Goal: Check status: Check status

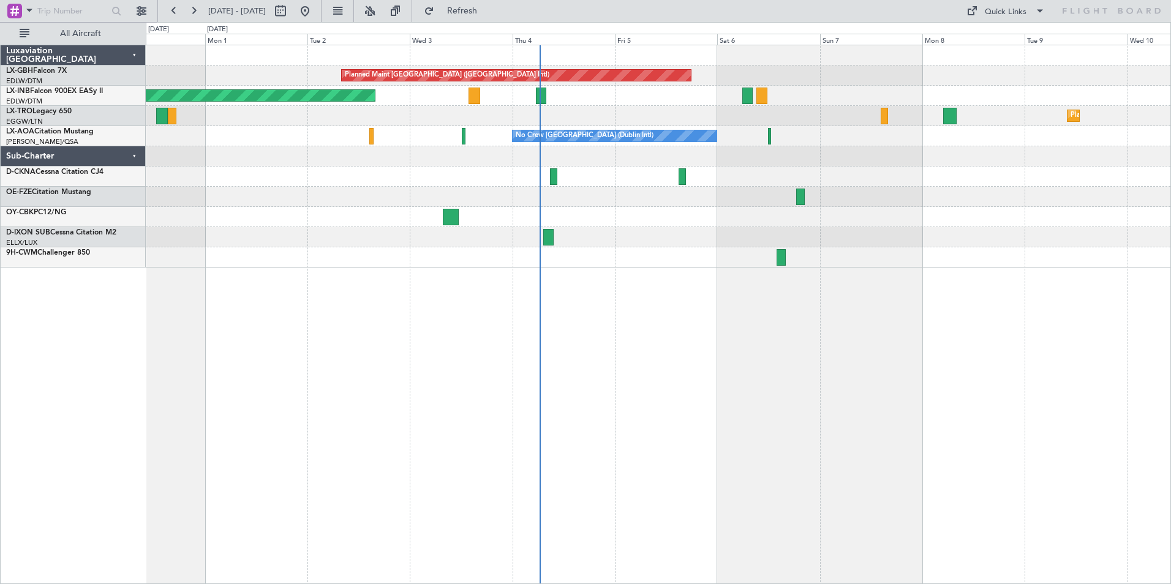
click at [663, 404] on div "Planned Maint [GEOGRAPHIC_DATA] ([GEOGRAPHIC_DATA] Intl) Unplanned Maint [GEOGR…" at bounding box center [658, 315] width 1025 height 540
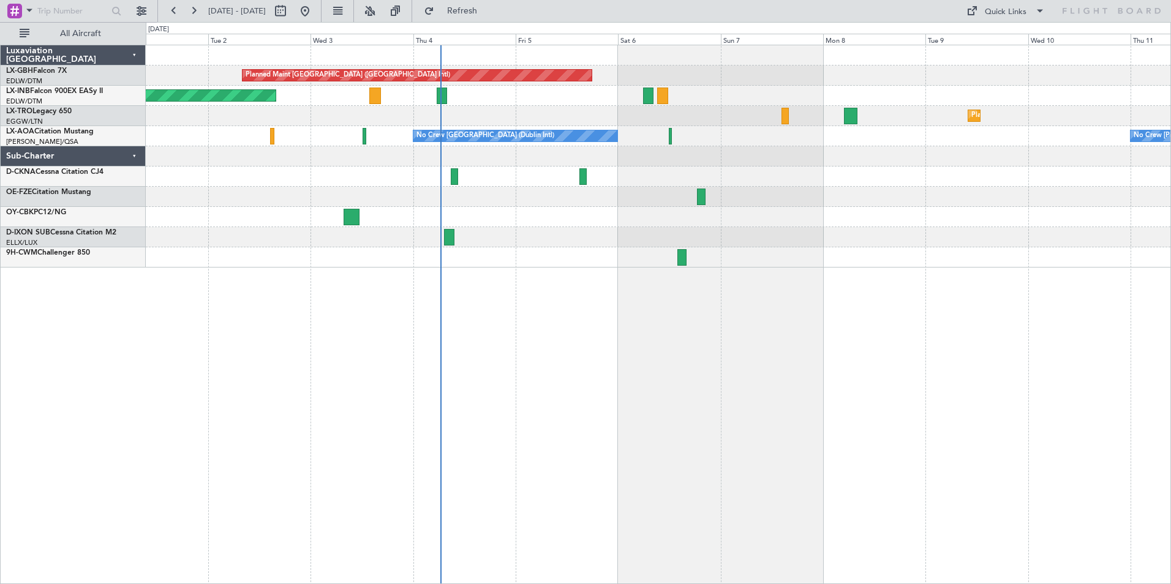
click at [477, 329] on div "Planned Maint [GEOGRAPHIC_DATA] ([GEOGRAPHIC_DATA] Intl) Unplanned Maint [GEOGR…" at bounding box center [658, 315] width 1025 height 540
click at [53, 113] on link "LX-TRO Legacy 650" at bounding box center [39, 111] width 66 height 7
click at [487, 10] on span "Refresh" at bounding box center [462, 11] width 51 height 9
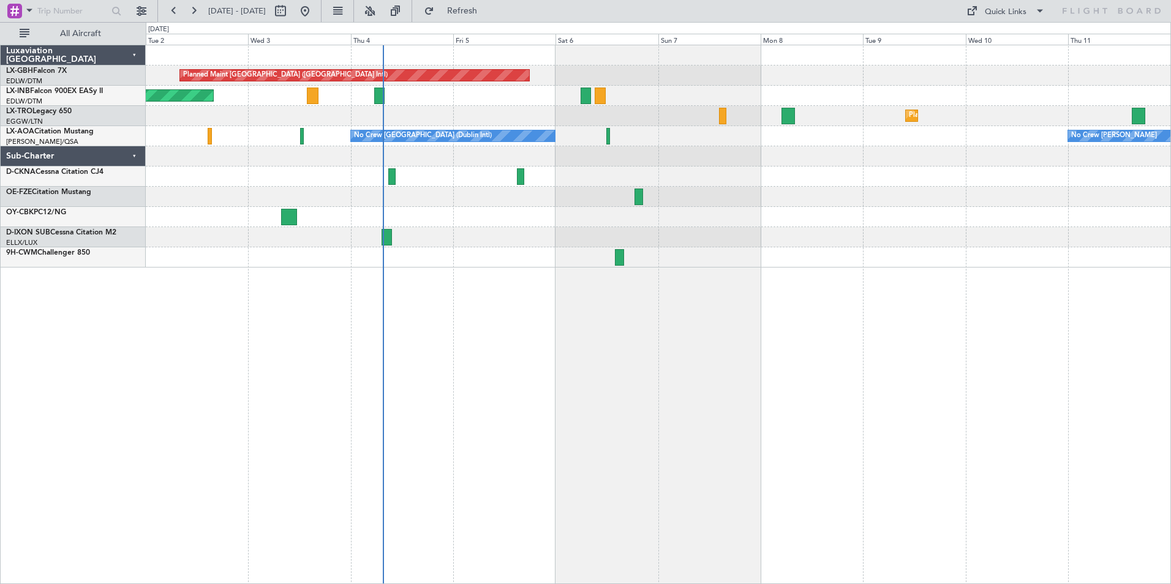
click at [489, 228] on div "Planned Maint [GEOGRAPHIC_DATA] ([GEOGRAPHIC_DATA] Intl) Unplanned Maint [GEOGR…" at bounding box center [658, 156] width 1025 height 222
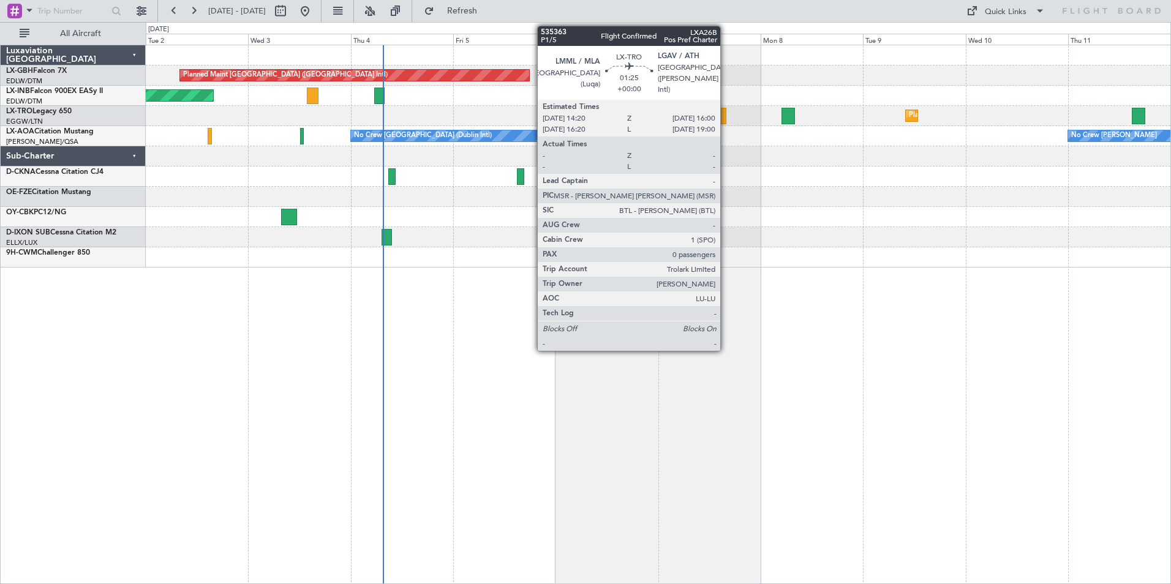
click at [726, 121] on div at bounding box center [722, 116] width 7 height 17
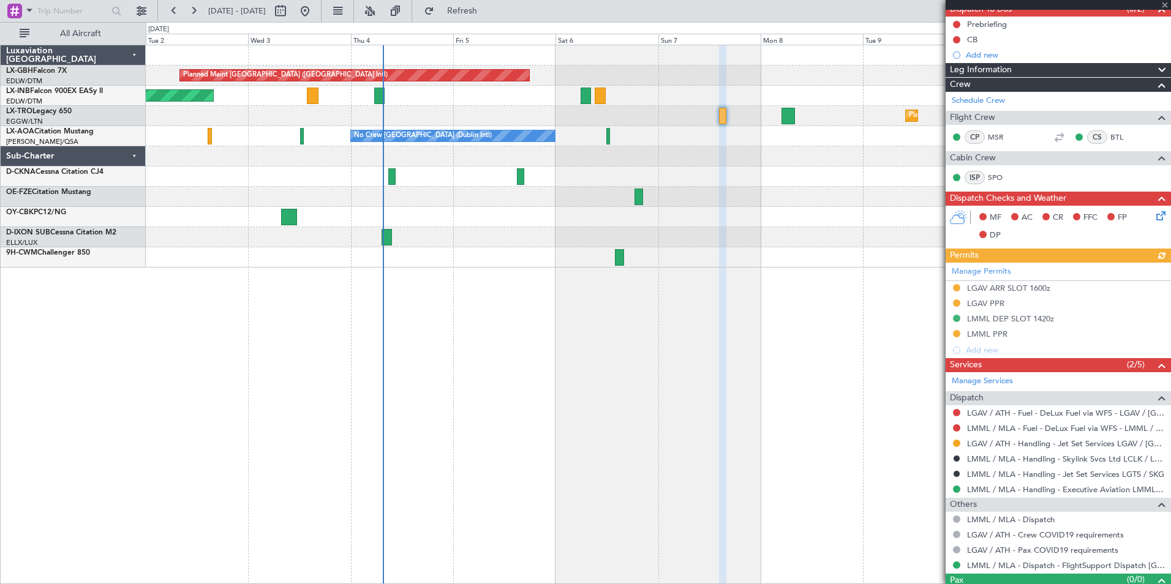
scroll to position [141, 0]
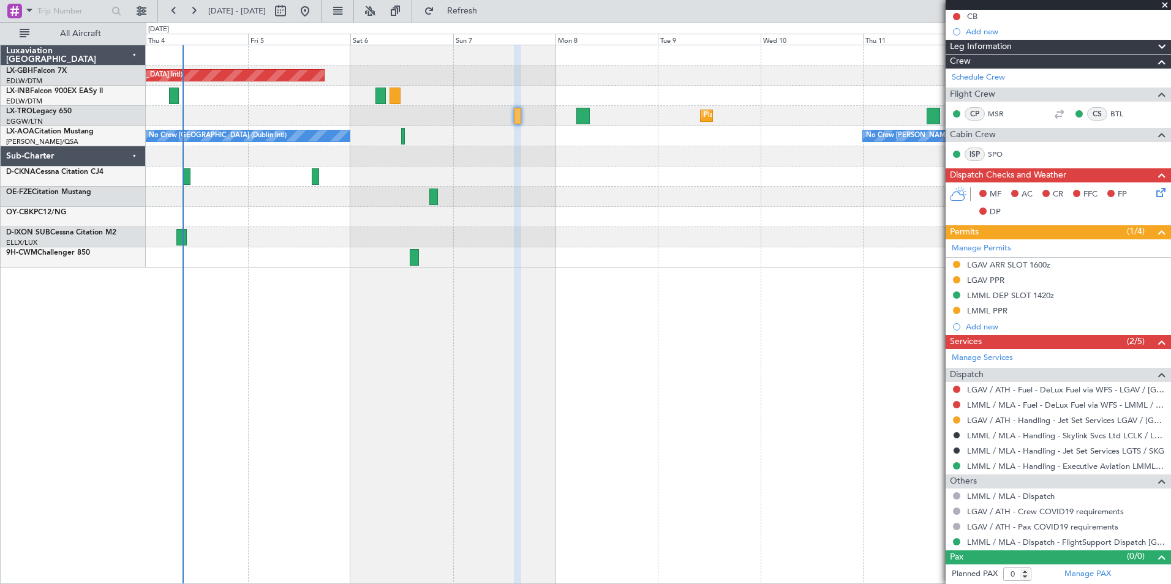
click at [535, 260] on div "Planned Maint [GEOGRAPHIC_DATA] ([GEOGRAPHIC_DATA] Intl) Unplanned Maint [GEOGR…" at bounding box center [658, 156] width 1025 height 222
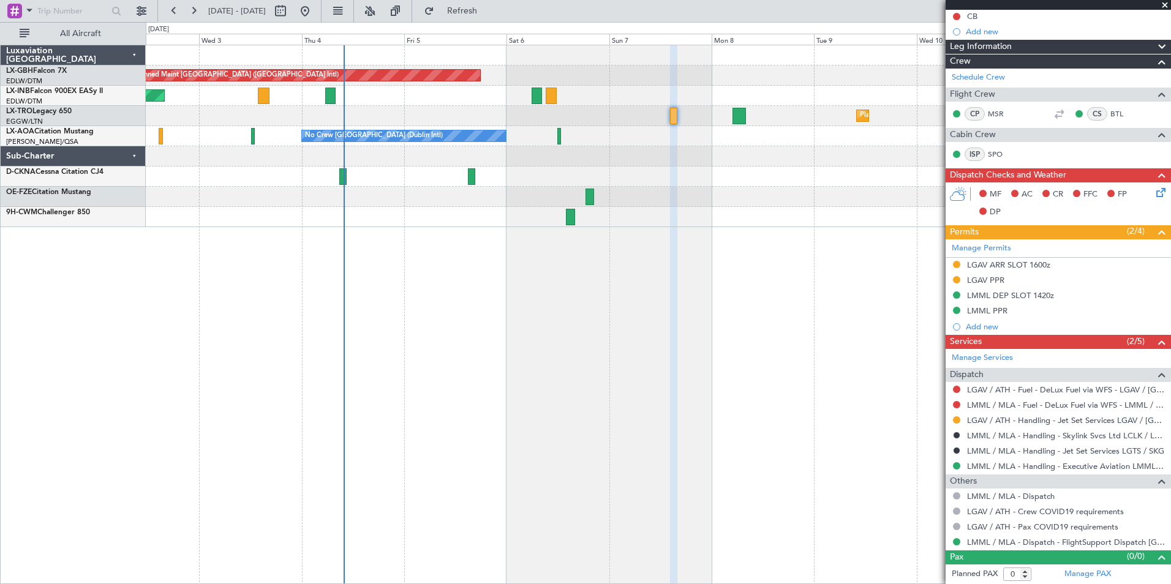
click at [708, 236] on div "Planned Maint [GEOGRAPHIC_DATA] ([GEOGRAPHIC_DATA] Intl) Unplanned Maint [GEOGR…" at bounding box center [658, 315] width 1025 height 540
